Goal: Transaction & Acquisition: Purchase product/service

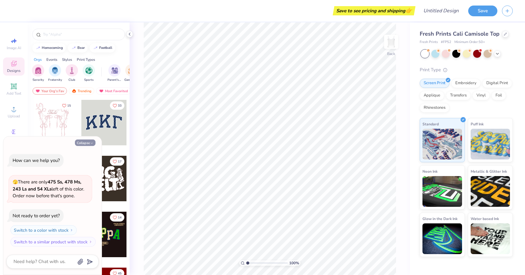
click at [87, 141] on button "Collapse" at bounding box center [85, 142] width 21 height 6
type textarea "x"
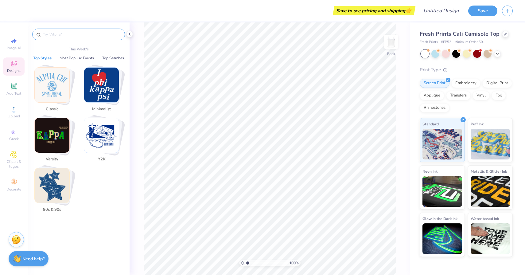
click at [77, 34] on input "text" at bounding box center [81, 34] width 79 height 6
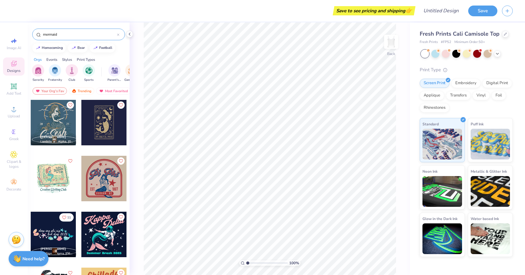
type input "mermaid"
click at [107, 168] on div at bounding box center [103, 178] width 45 height 45
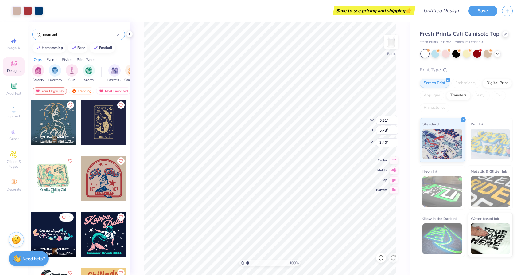
type input "3.40"
click at [66, 123] on div at bounding box center [53, 122] width 45 height 45
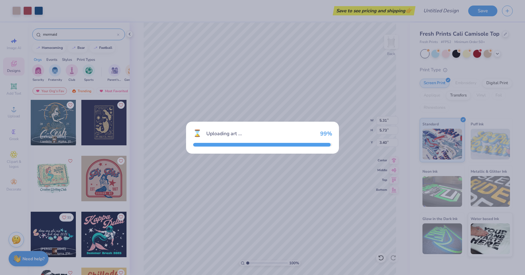
type input "8.70"
type input "8.58"
type input "2.71"
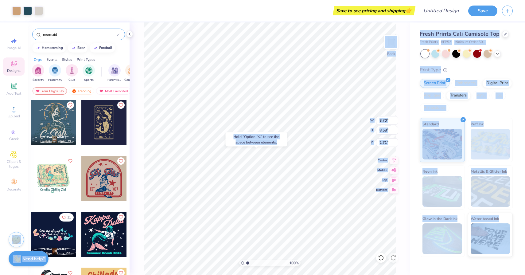
click at [285, 189] on body "Art colors Save to see pricing and shipping 👉 Design Title Save Image AI Design…" at bounding box center [262, 137] width 525 height 275
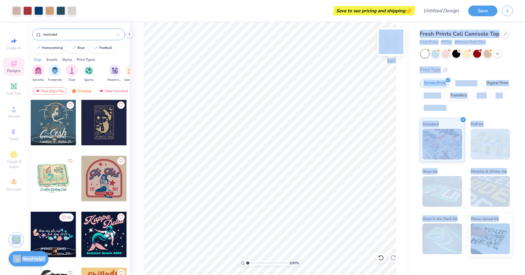
click at [389, 60] on div "Back" at bounding box center [391, 61] width 8 height 6
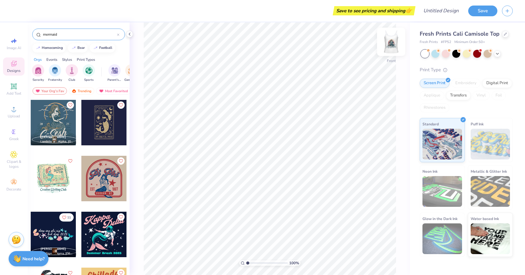
click at [389, 56] on div "Front" at bounding box center [391, 46] width 14 height 22
type input "0.71"
type input "4.99"
type input "5.31"
type input "5.73"
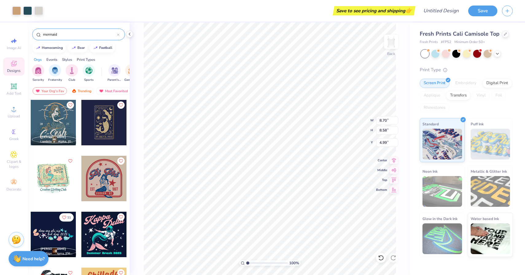
type input "3.40"
type input "2.89"
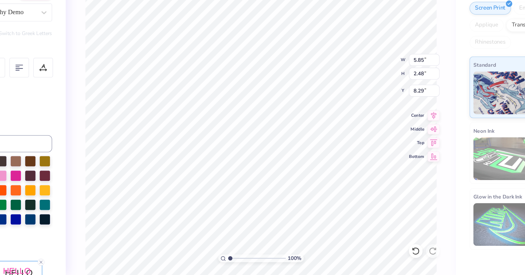
type textarea "C"
type textarea "l"
type textarea "Little"
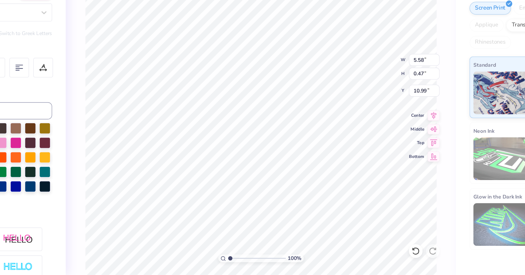
type input "5.58"
type input "0.47"
type input "10.99"
type textarea "ALPHA CHI OMEGA"
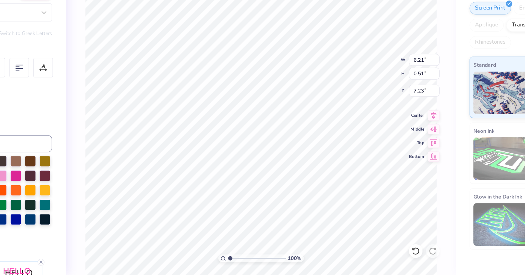
scroll to position [0, 2]
type textarea "20 25"
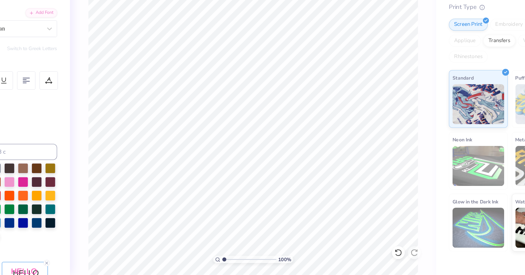
scroll to position [0, 0]
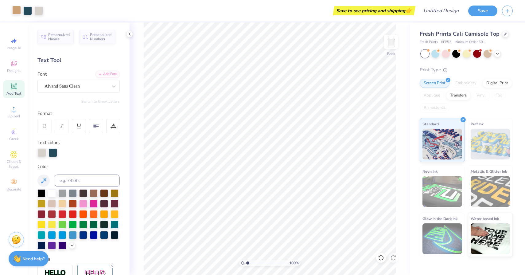
click at [16, 11] on div at bounding box center [16, 10] width 9 height 9
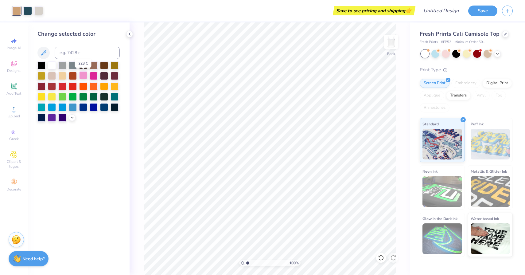
click at [85, 73] on div at bounding box center [83, 75] width 8 height 8
click at [26, 10] on div at bounding box center [27, 10] width 9 height 9
click at [95, 75] on div at bounding box center [94, 75] width 8 height 8
click at [41, 7] on div at bounding box center [38, 10] width 9 height 9
click at [54, 61] on div at bounding box center [52, 65] width 8 height 8
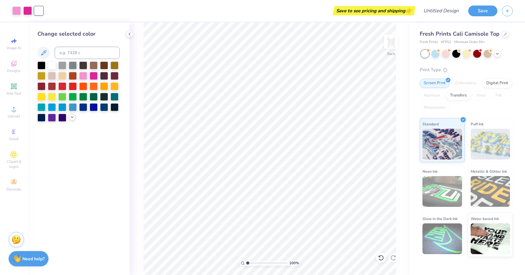
click at [72, 116] on icon at bounding box center [72, 116] width 5 height 5
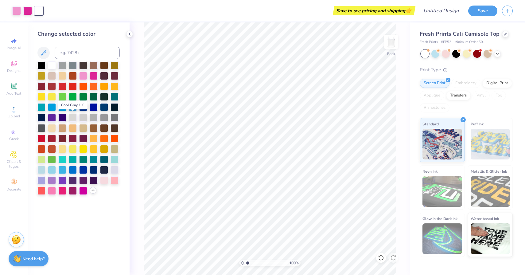
click at [72, 115] on div at bounding box center [73, 118] width 8 height 8
click at [103, 177] on div at bounding box center [104, 180] width 8 height 8
click at [113, 166] on div at bounding box center [114, 169] width 8 height 8
click at [113, 170] on div at bounding box center [114, 169] width 8 height 8
click at [103, 180] on div at bounding box center [104, 180] width 8 height 8
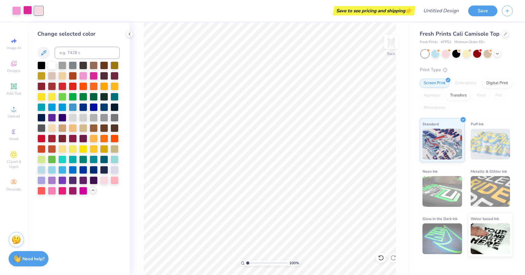
click at [28, 7] on div at bounding box center [27, 10] width 9 height 9
click at [52, 166] on div at bounding box center [52, 169] width 8 height 8
click at [37, 8] on div at bounding box center [38, 10] width 9 height 9
click at [43, 168] on div at bounding box center [41, 169] width 8 height 8
click at [31, 9] on div at bounding box center [27, 10] width 9 height 9
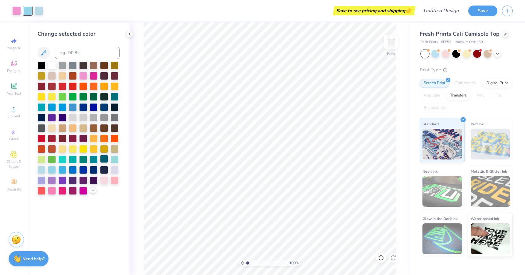
click at [102, 159] on div at bounding box center [104, 159] width 8 height 8
click at [17, 5] on div "Art colors" at bounding box center [21, 10] width 43 height 21
click at [18, 11] on div at bounding box center [16, 10] width 9 height 9
click at [114, 94] on div at bounding box center [114, 96] width 8 height 8
click at [41, 171] on div at bounding box center [41, 169] width 8 height 8
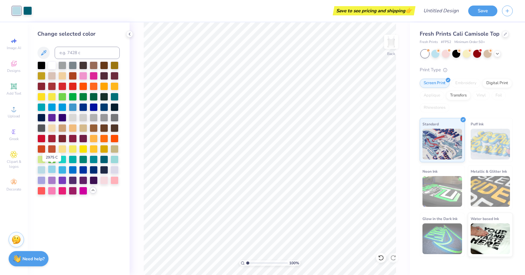
click at [50, 172] on div at bounding box center [52, 169] width 8 height 8
click at [113, 95] on div at bounding box center [114, 96] width 8 height 8
click at [41, 166] on div at bounding box center [41, 169] width 8 height 8
click at [143, 172] on div "100 % Back" at bounding box center [269, 148] width 280 height 252
click at [131, 33] on icon at bounding box center [129, 34] width 5 height 5
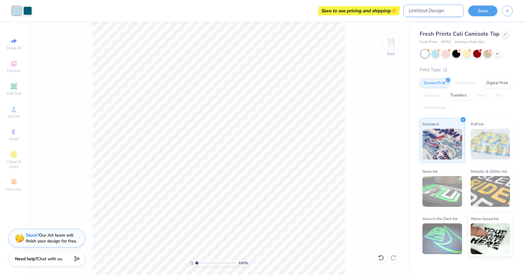
click at [446, 8] on input "Design Title" at bounding box center [433, 11] width 60 height 12
type input "MERMAID LITTLE"
click at [489, 8] on button "Save" at bounding box center [482, 10] width 29 height 11
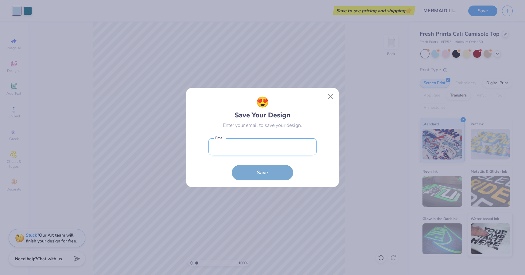
click at [292, 150] on input "email" at bounding box center [262, 146] width 108 height 17
type input "lilybeard17@icloud.com"
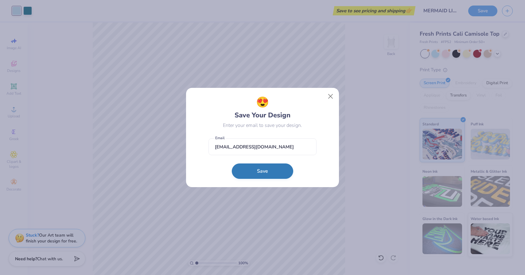
click at [267, 171] on button "Save" at bounding box center [262, 170] width 61 height 15
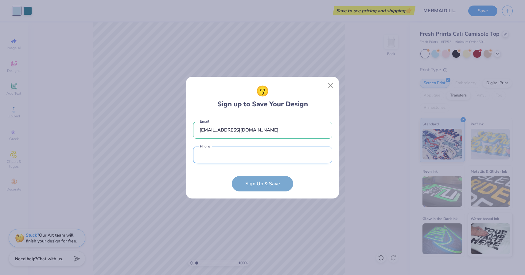
click at [291, 156] on input "tel" at bounding box center [262, 154] width 139 height 17
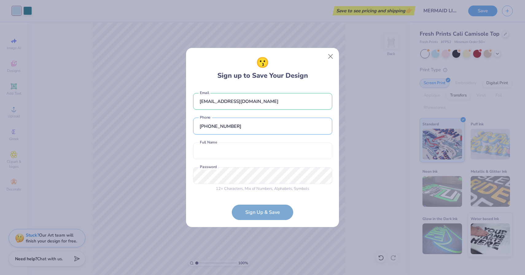
type input "(317) 385-9515"
click at [257, 162] on div "lilybeard17@icloud.com Email (317) 385-9515 Phone Full Name is a required field…" at bounding box center [262, 141] width 139 height 108
click at [263, 152] on input "text" at bounding box center [262, 150] width 139 height 17
type input "LILY B"
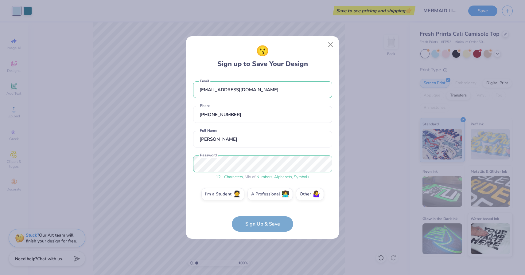
click at [275, 227] on form "lilybeard17@icloud.com Email (317) 385-9515 Phone LILY B Full Name 12 + Charact…" at bounding box center [262, 153] width 139 height 156
click at [214, 198] on label "I'm a Student 🧑‍🎓" at bounding box center [222, 193] width 43 height 12
click at [260, 198] on input "I'm a Student 🧑‍🎓" at bounding box center [262, 196] width 4 height 4
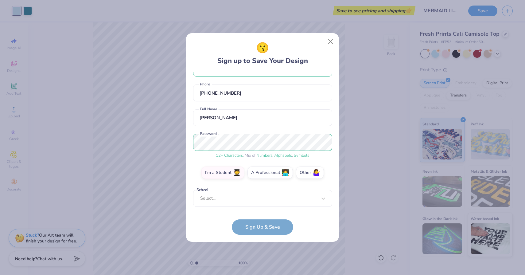
scroll to position [15, 0]
click at [258, 181] on div "I'm a Student 🧑‍🎓 A Professional 👩‍💻 Other 🤷‍♀️" at bounding box center [262, 176] width 139 height 15
click at [234, 181] on div "I'm a Student 🧑‍🎓 A Professional 👩‍💻 Other 🤷‍♀️" at bounding box center [262, 176] width 139 height 15
click at [258, 225] on form "lilybeard17@icloud.com Email (317) 385-9515 Phone LILY B Full Name 12 + Charact…" at bounding box center [262, 153] width 139 height 163
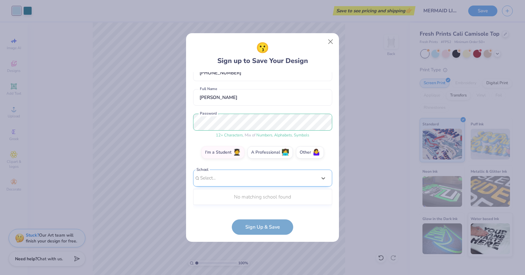
click at [246, 204] on div "Use Up and Down to choose options, press Enter to select the currently focused …" at bounding box center [262, 186] width 139 height 35
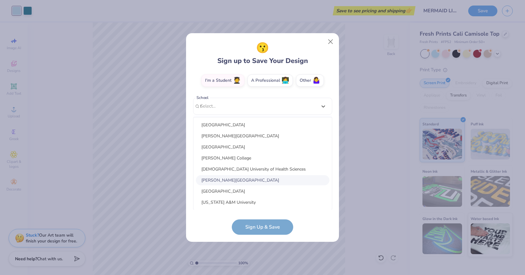
scroll to position [39, 0]
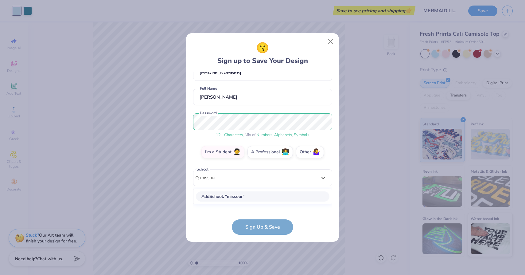
type input "missouri"
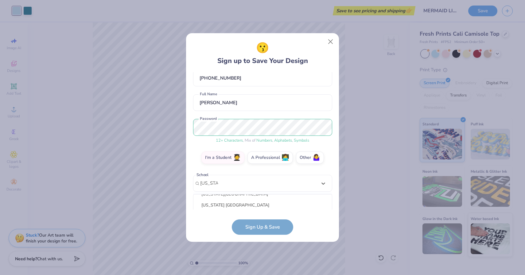
scroll to position [56, 0]
click at [239, 179] on div "lilybeard17@icloud.com Email (317) 385-9515 Phone LILY B Full Name 12 + Charact…" at bounding box center [262, 140] width 139 height 137
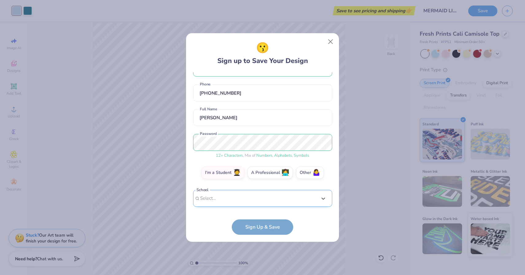
click at [239, 179] on div "I'm a Student 🧑‍🎓 A Professional 👩‍💻 Other 🤷‍♀️" at bounding box center [262, 173] width 139 height 15
click at [235, 192] on div "Select..." at bounding box center [262, 198] width 139 height 17
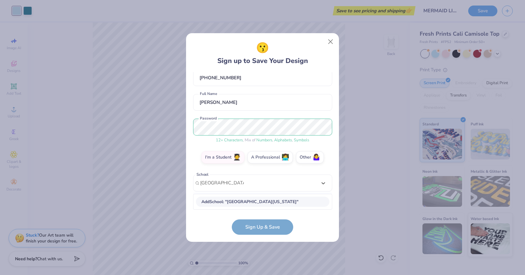
scroll to position [33, 0]
click at [218, 204] on div "University of Missouri" at bounding box center [262, 202] width 133 height 10
type input "university of missouri"
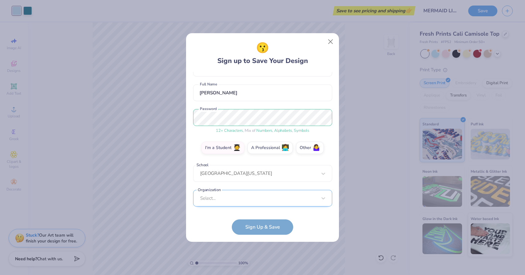
click at [220, 202] on div "Select..." at bounding box center [262, 198] width 139 height 17
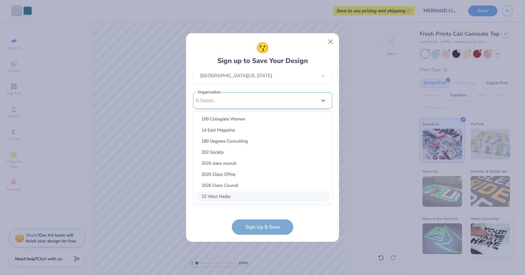
scroll to position [135, 0]
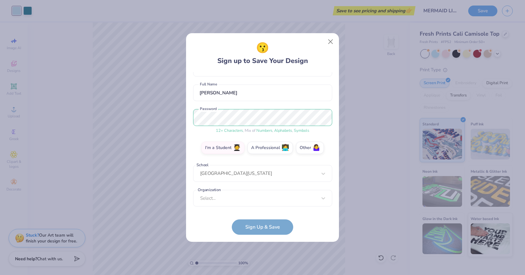
click at [220, 214] on form "lilybeard17@icloud.com Email (317) 385-9515 Phone LILY B Full Name 12 + Charact…" at bounding box center [262, 153] width 139 height 163
click at [250, 216] on form "lilybeard17@icloud.com Email (317) 385-9515 Phone LILY B Full Name 12 + Charact…" at bounding box center [262, 153] width 139 height 163
click at [248, 233] on form "lilybeard17@icloud.com Email (317) 385-9515 Phone LILY B Full Name 12 + Charact…" at bounding box center [262, 153] width 139 height 163
click at [238, 192] on div "option focused, 8 of 15. 15 results available. Use Up and Down to choose option…" at bounding box center [262, 246] width 139 height 112
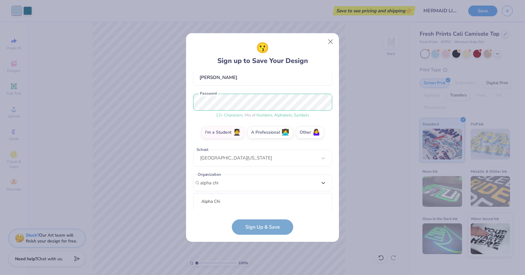
scroll to position [135, 0]
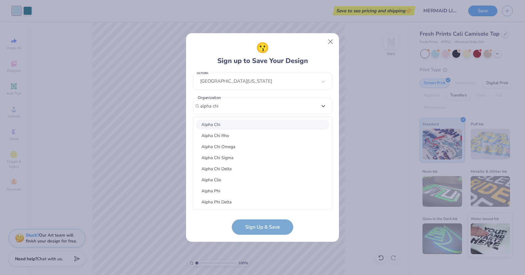
click at [241, 129] on div "Alpha Chi Alpha Chi Rho Alpha Chi Omega Alpha Chi Sigma Alpha Chi Delta Alpha C…" at bounding box center [262, 163] width 138 height 92
click at [215, 122] on div "Alpha Chi" at bounding box center [262, 124] width 133 height 10
type input "alpha chi"
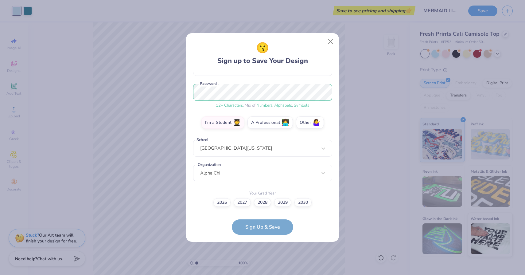
scroll to position [68, 0]
click at [265, 199] on label "2028" at bounding box center [262, 201] width 17 height 9
click at [264, 268] on input "2028" at bounding box center [262, 270] width 4 height 4
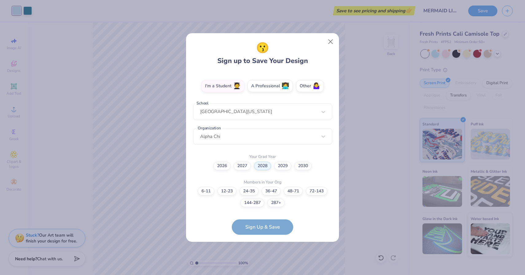
click at [272, 212] on form "lilybeard17@icloud.com Email (317) 385-9515 Phone LILY B Full Name 12 + Charact…" at bounding box center [262, 153] width 139 height 163
click at [272, 228] on form "lilybeard17@icloud.com Email (317) 385-9515 Phone LILY B Full Name 12 + Charact…" at bounding box center [262, 153] width 139 height 163
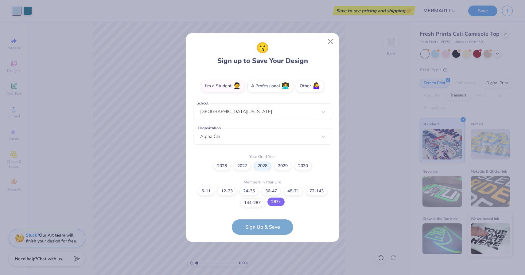
click at [280, 204] on label "287+" at bounding box center [275, 201] width 17 height 9
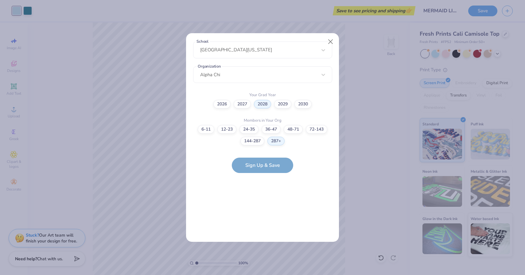
scroll to position [0, 0]
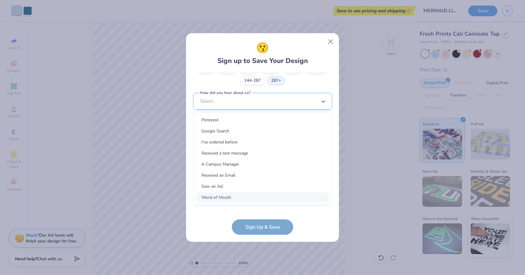
click at [292, 196] on div "option Word of Mouth focused, 8 of 15. 15 results available. Use Up and Down to…" at bounding box center [262, 149] width 139 height 112
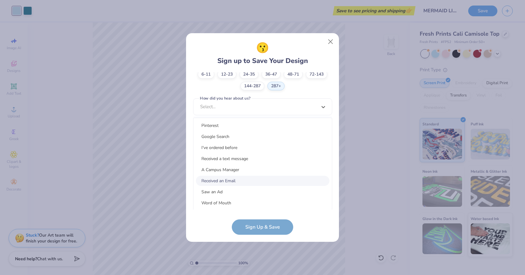
click at [276, 176] on div "Received an Email" at bounding box center [262, 181] width 133 height 10
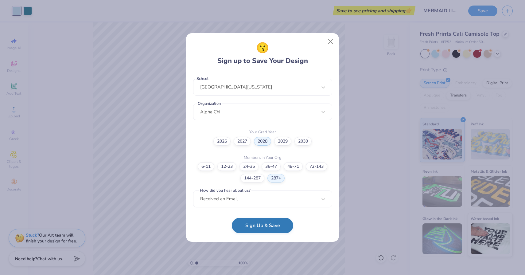
click at [264, 227] on button "Sign Up & Save" at bounding box center [262, 225] width 61 height 15
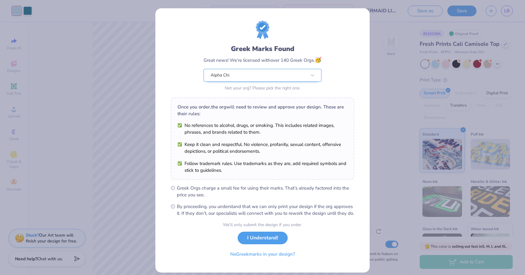
click at [290, 76] on div "Alpha Chi" at bounding box center [258, 75] width 97 height 12
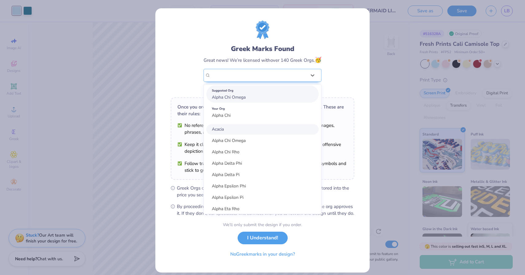
click at [279, 95] on div "Suggested Org Alpha Chi Omega" at bounding box center [262, 93] width 112 height 17
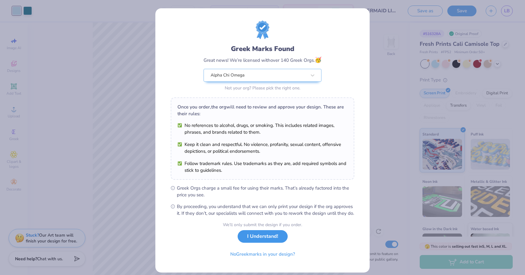
click at [255, 242] on button "I Understand!" at bounding box center [262, 236] width 50 height 13
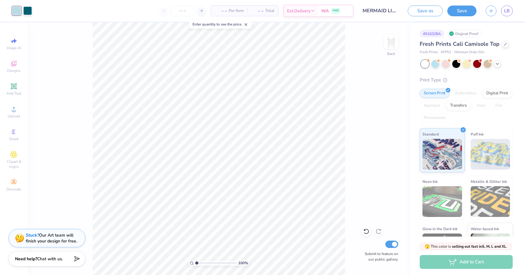
click at [467, 261] on div "Add to Cart" at bounding box center [465, 262] width 93 height 14
click at [460, 103] on div "Transfers" at bounding box center [458, 104] width 25 height 9
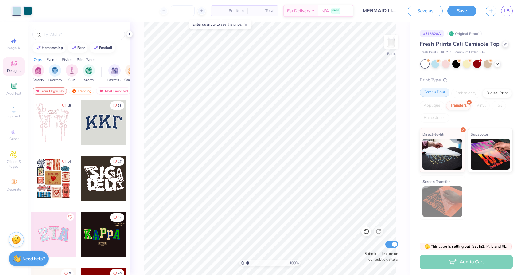
click at [435, 90] on div "Screen Print" at bounding box center [434, 92] width 30 height 9
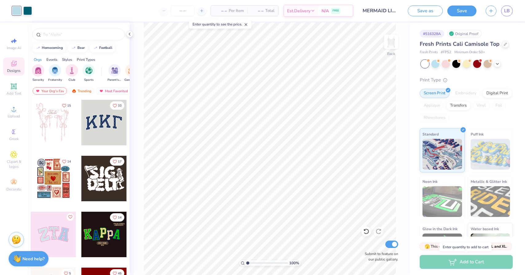
click at [455, 260] on div "Add to Cart" at bounding box center [465, 262] width 93 height 14
click at [181, 10] on input "number" at bounding box center [183, 10] width 24 height 11
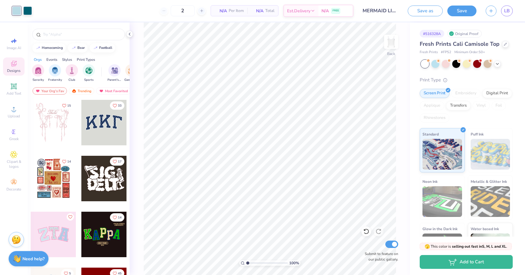
type input "50"
click at [204, 12] on span "$26.06" at bounding box center [197, 11] width 13 height 6
click at [221, 11] on span "Per Item" at bounding box center [213, 11] width 15 height 6
click at [454, 9] on button "Save" at bounding box center [461, 10] width 29 height 11
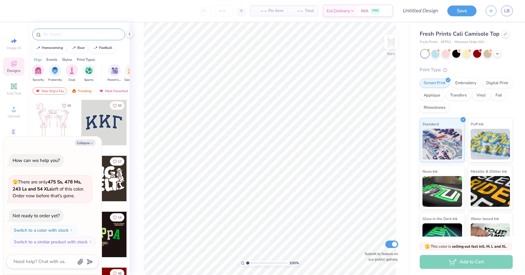
type textarea "x"
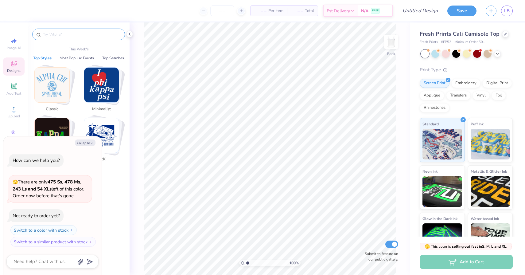
click at [85, 35] on input "text" at bounding box center [81, 34] width 79 height 6
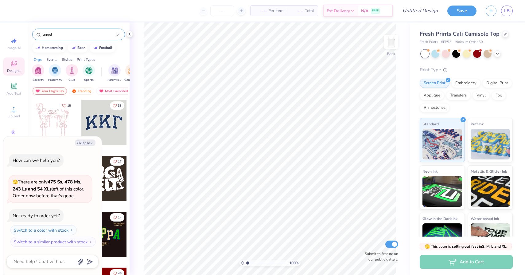
type input "angel"
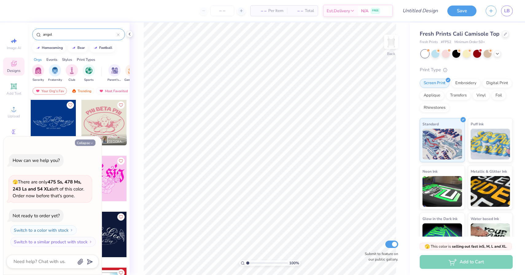
click at [87, 145] on button "Collapse" at bounding box center [85, 142] width 21 height 6
type textarea "x"
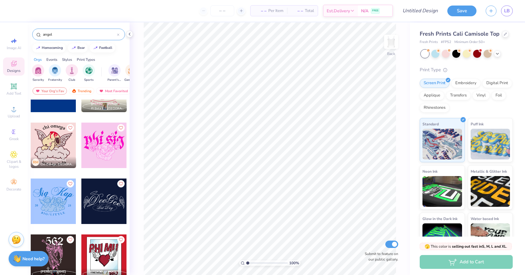
scroll to position [34, 0]
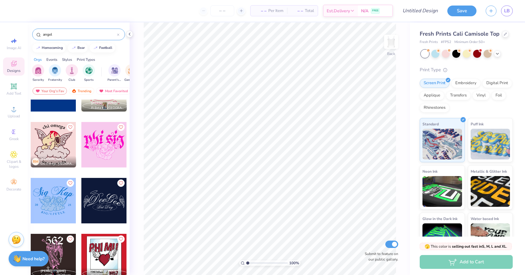
click at [111, 210] on div at bounding box center [103, 200] width 45 height 45
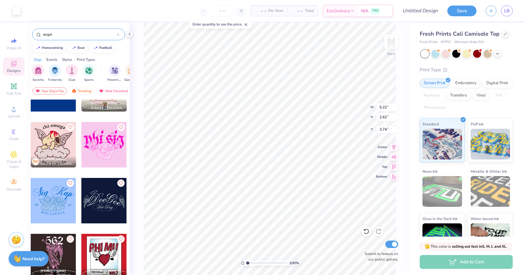
type input "3.74"
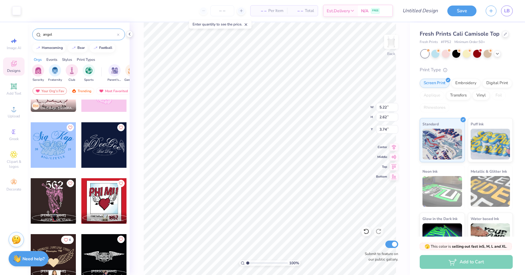
scroll to position [87, 0]
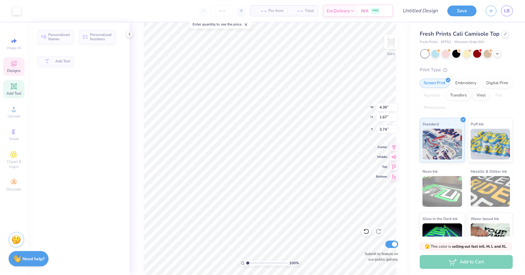
type input "4.39"
type input "1.67"
type input "4.09"
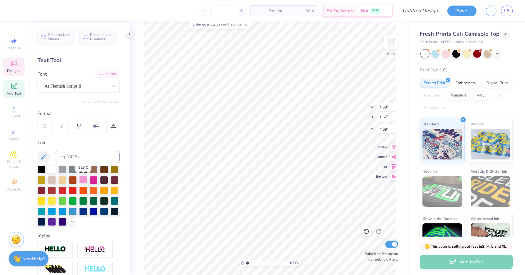
click at [81, 182] on div at bounding box center [83, 179] width 8 height 8
type input "0.70"
type input "1.59"
type input "4.39"
click at [83, 176] on div at bounding box center [83, 179] width 8 height 8
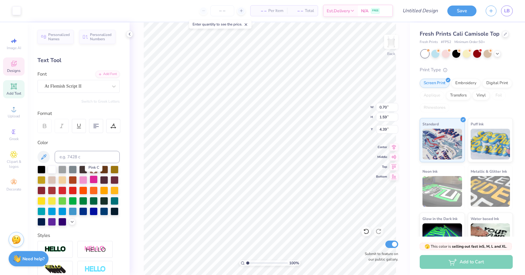
click at [95, 176] on div at bounding box center [94, 179] width 8 height 8
click at [105, 188] on div at bounding box center [104, 190] width 8 height 8
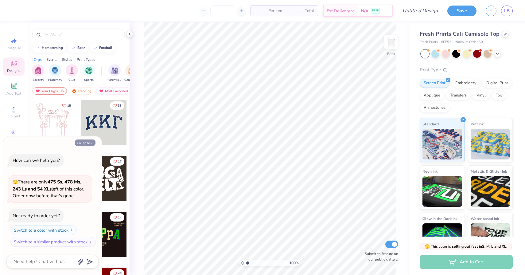
click at [82, 142] on button "Collapse" at bounding box center [85, 142] width 21 height 6
type textarea "x"
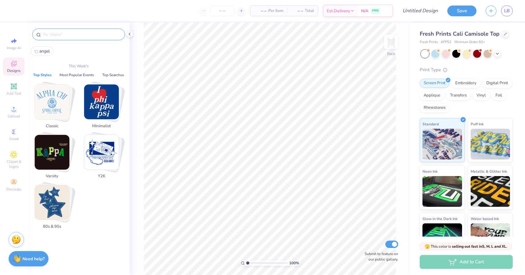
click at [71, 34] on input "text" at bounding box center [81, 34] width 79 height 6
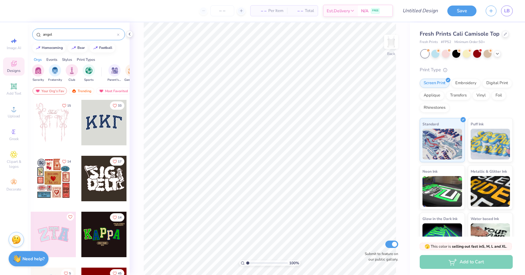
type input "angel"
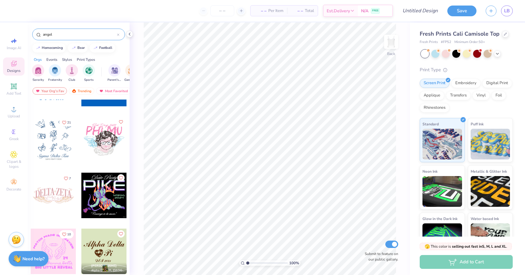
scroll to position [485, 0]
click at [67, 196] on div at bounding box center [53, 195] width 45 height 45
